Goal: Task Accomplishment & Management: Manage account settings

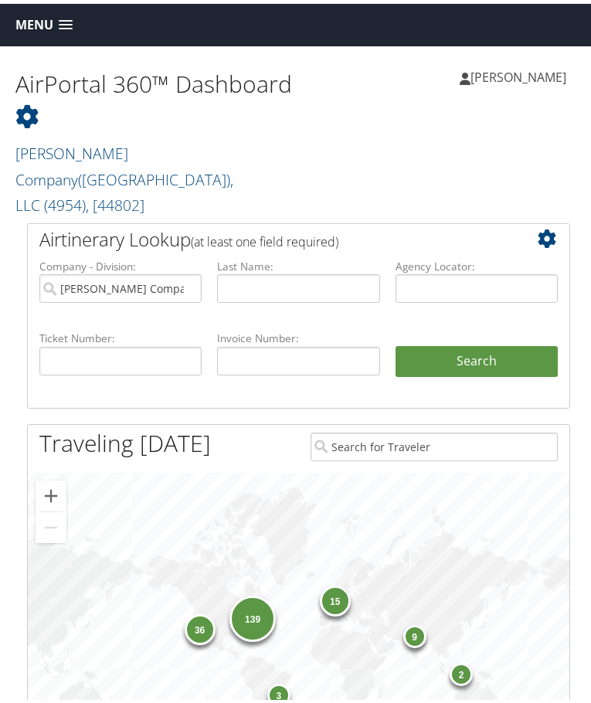
click at [563, 474] on div "36 139 15 9 3 2" at bounding box center [299, 633] width 542 height 328
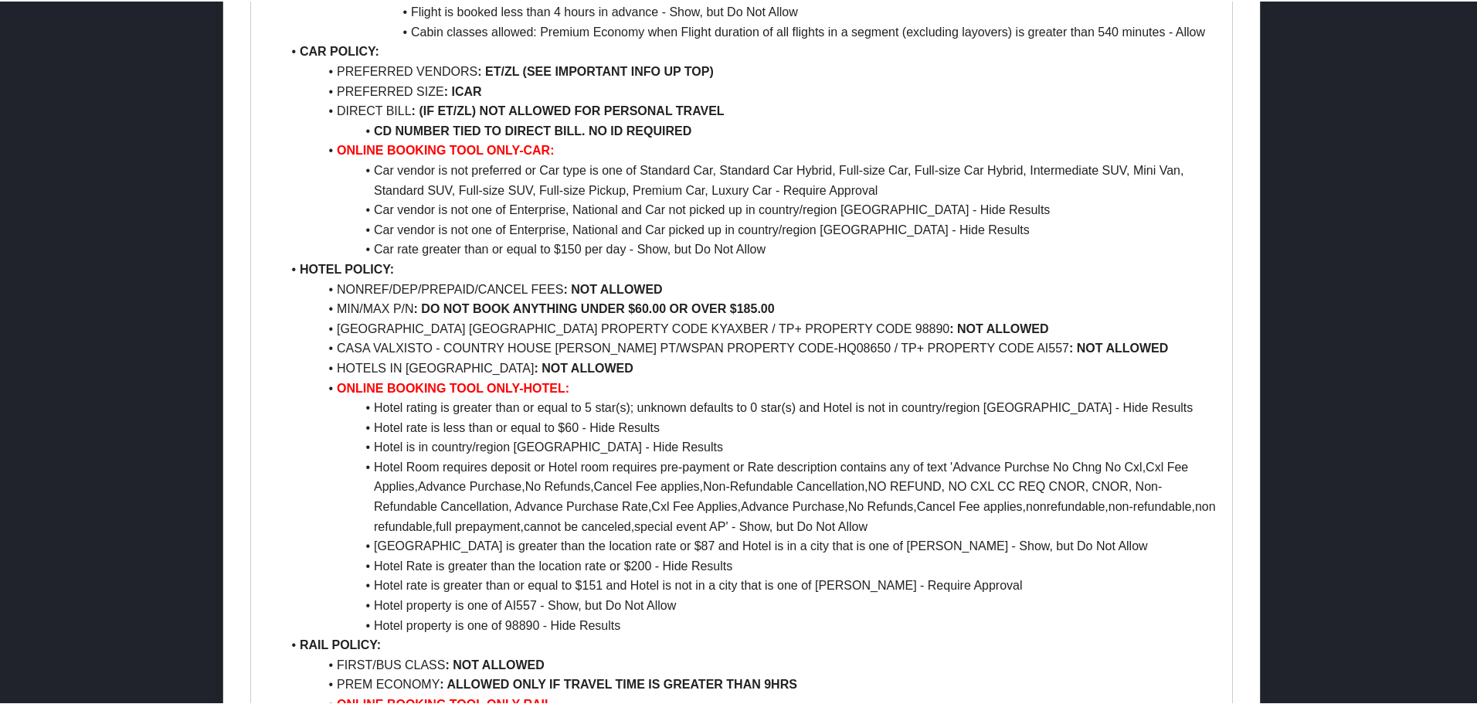
scroll to position [2550, 0]
